Goal: Task Accomplishment & Management: Use online tool/utility

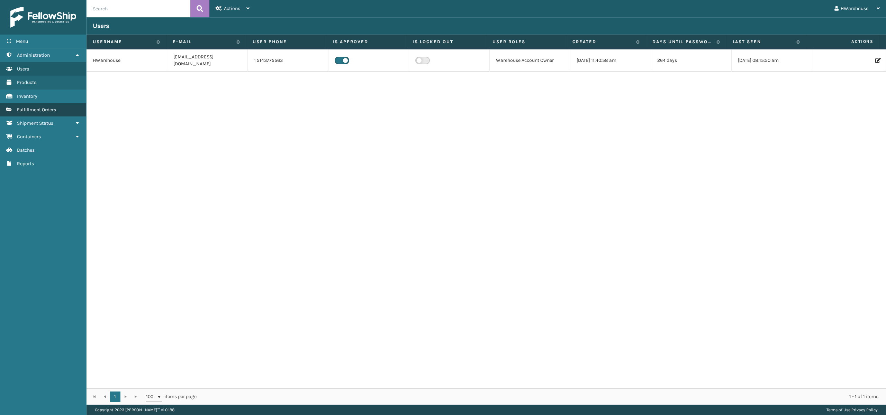
click at [37, 109] on span "Fulfillment Orders" at bounding box center [36, 110] width 39 height 6
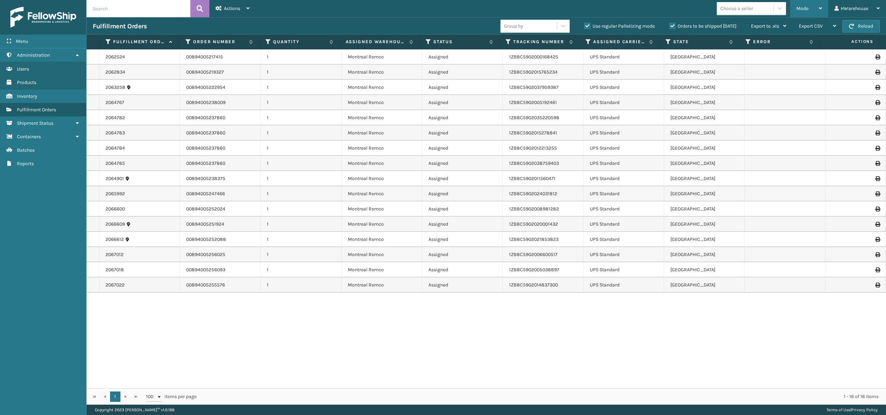
click at [807, 6] on span "Mode" at bounding box center [802, 9] width 12 height 6
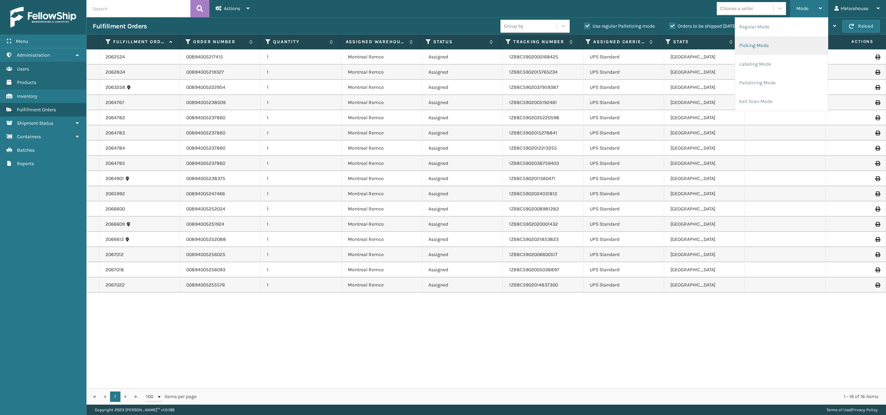
click at [754, 45] on li "Picking Mode" at bounding box center [781, 45] width 93 height 19
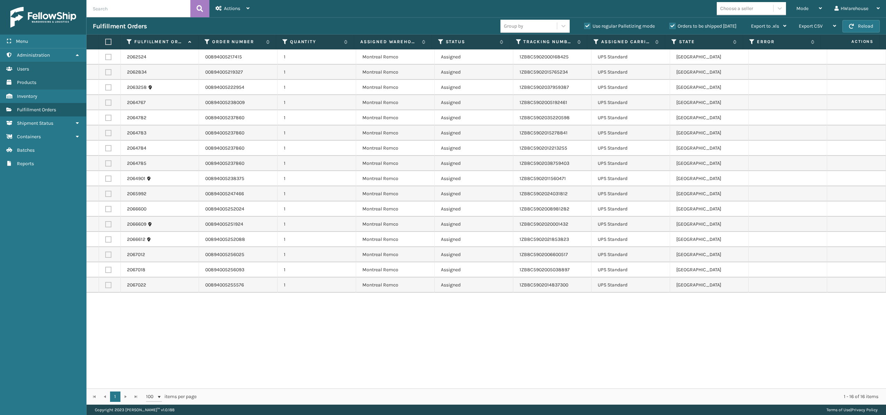
click at [107, 41] on label at bounding box center [108, 42] width 6 height 6
click at [106, 41] on input "checkbox" at bounding box center [105, 42] width 0 height 4
checkbox input "true"
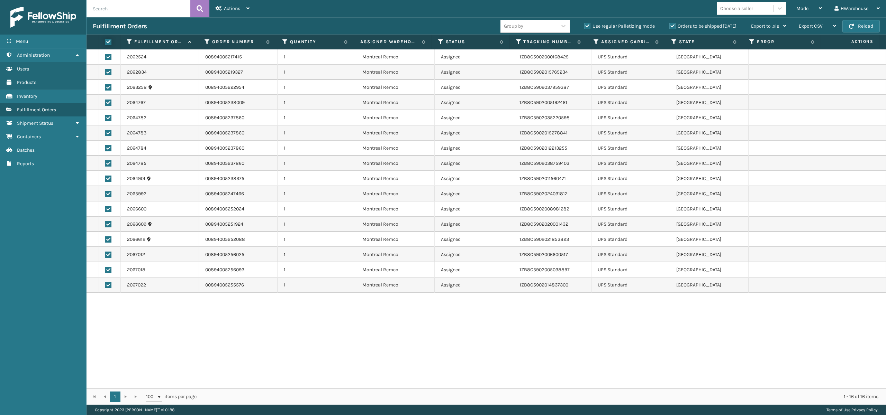
checkbox input "true"
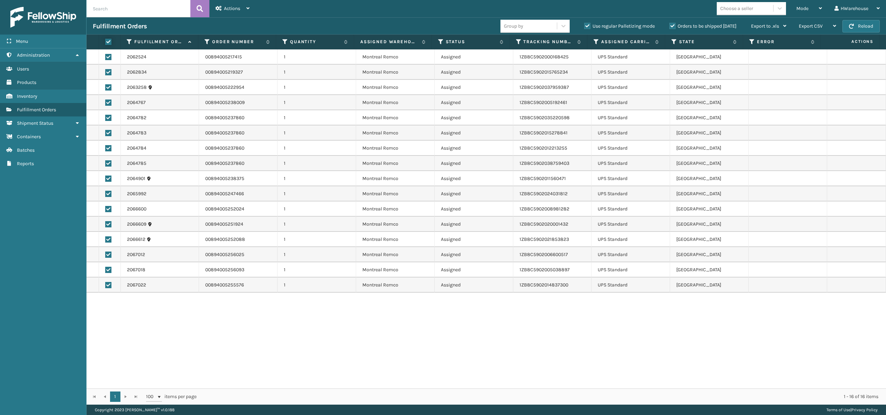
checkbox input "true"
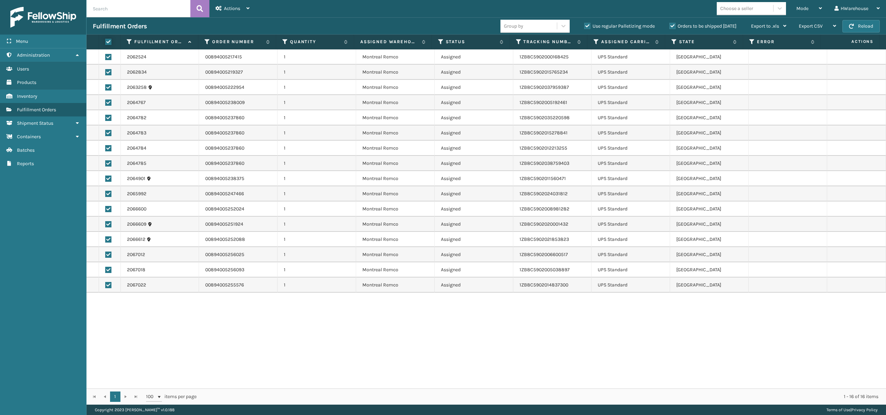
checkbox input "true"
click at [231, 9] on span "Actions" at bounding box center [232, 9] width 16 height 6
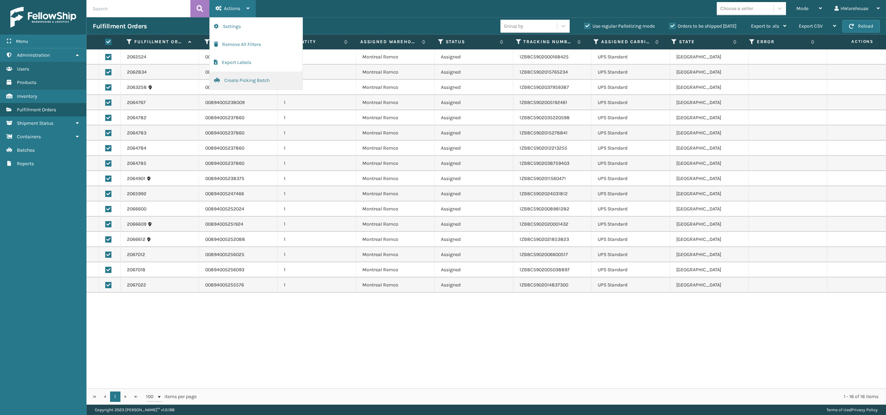
click at [251, 81] on button "Create Picking Batch" at bounding box center [256, 81] width 93 height 18
